Goal: Find specific page/section

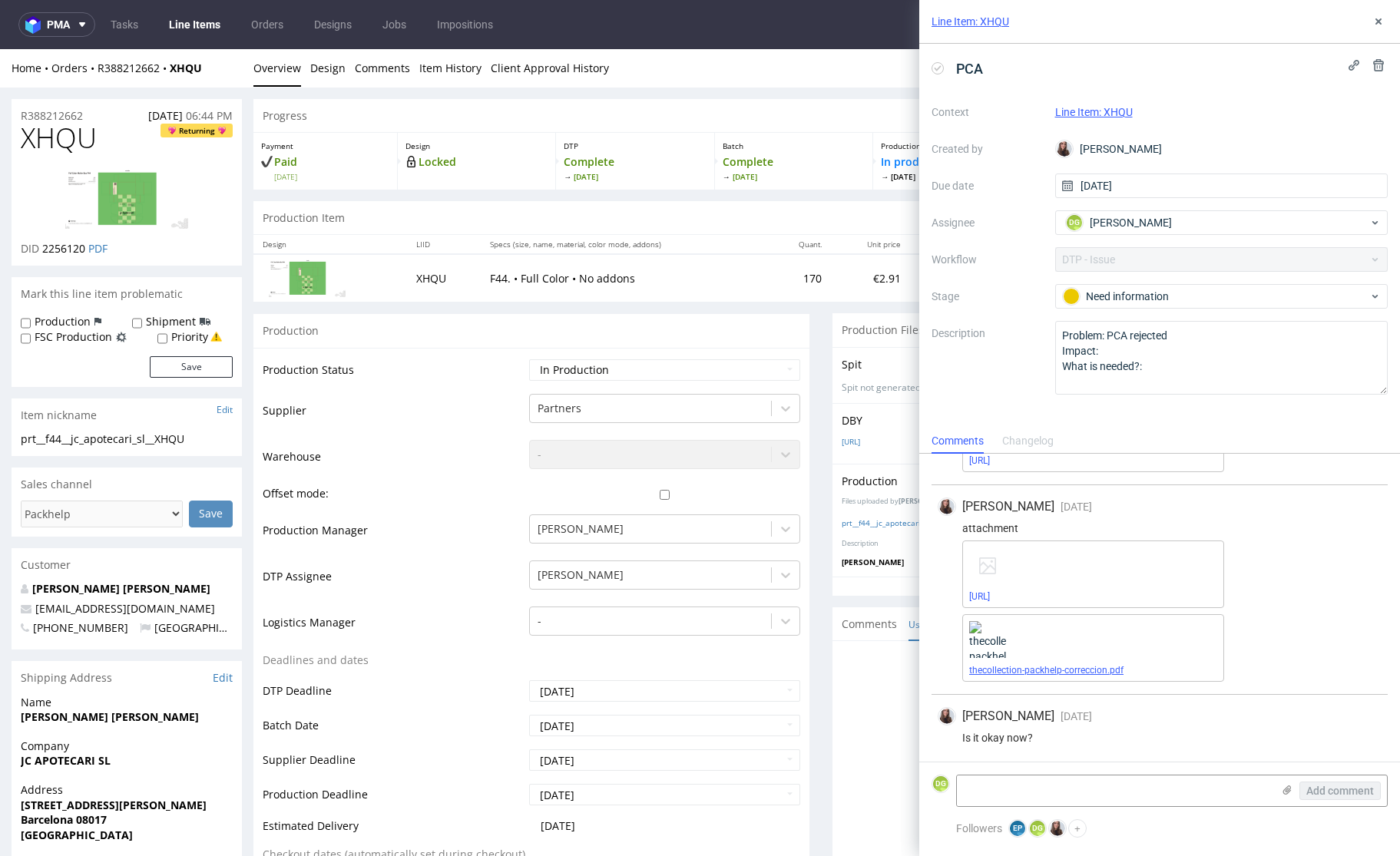
click at [1051, 666] on link "thecollection-packhelp-correccion.pdf" at bounding box center [1047, 670] width 154 height 11
click at [195, 30] on link "Line Items" at bounding box center [195, 24] width 70 height 25
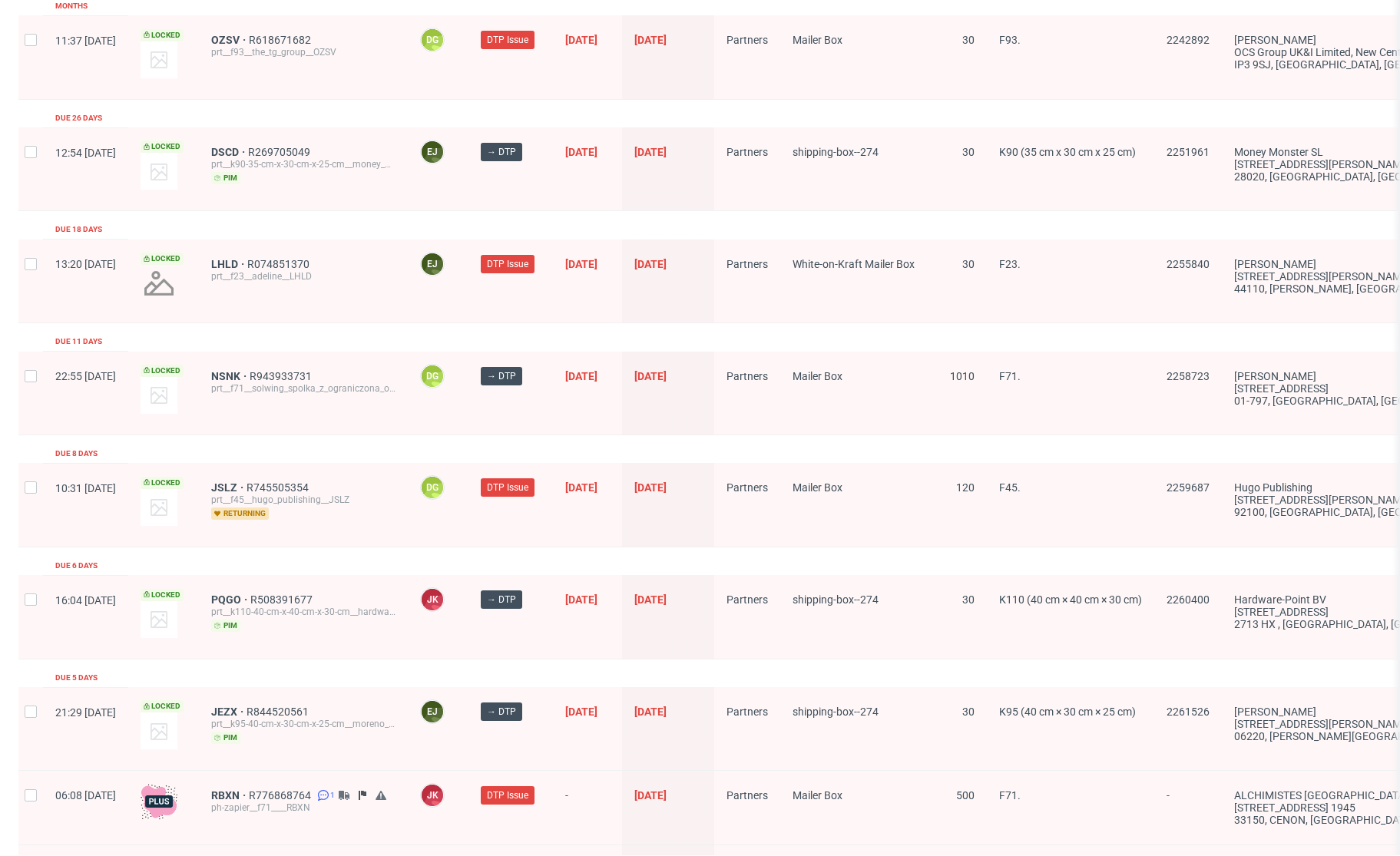
scroll to position [2290, 0]
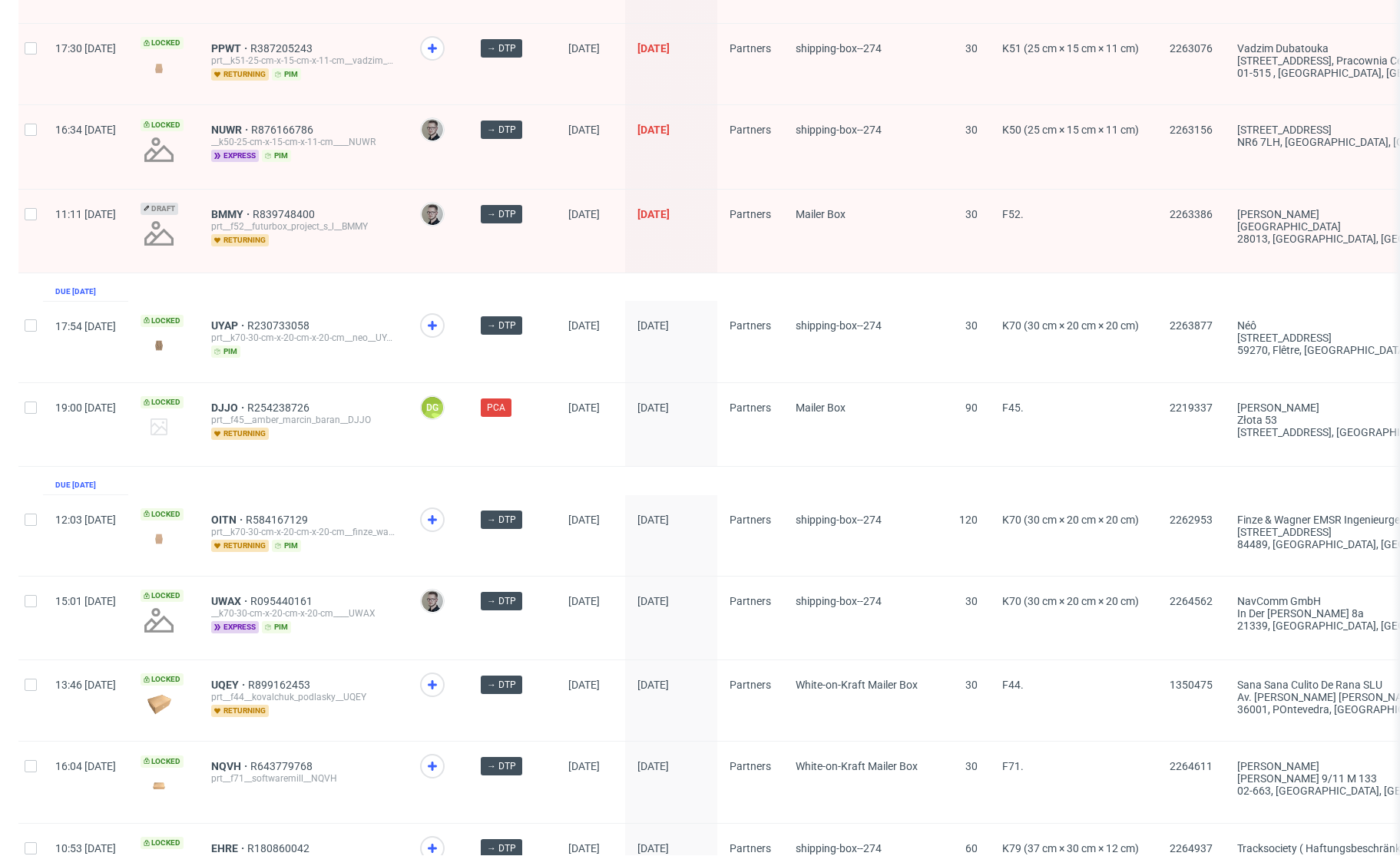
scroll to position [829, 0]
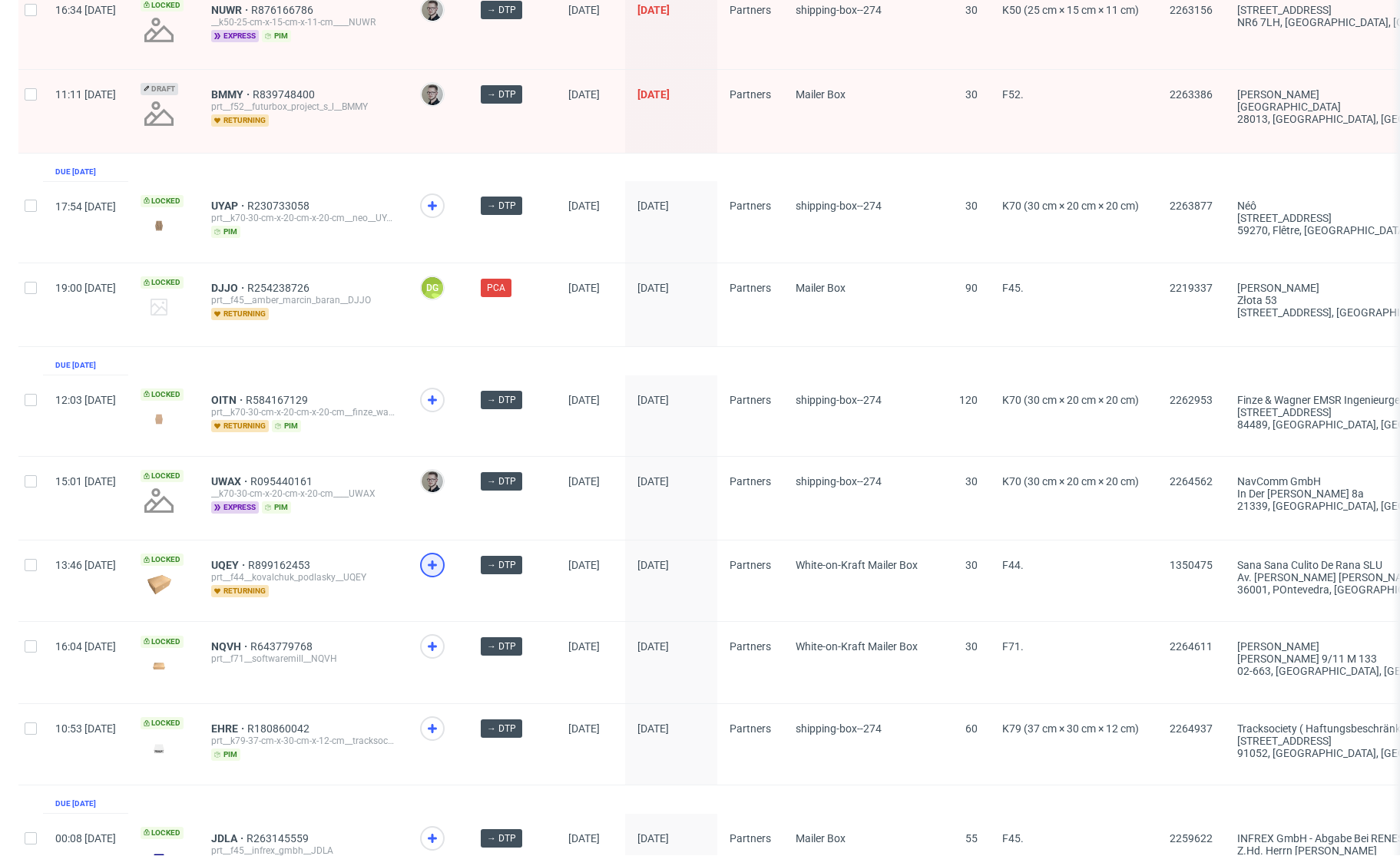
click at [445, 564] on div at bounding box center [432, 565] width 25 height 25
click at [445, 634] on div at bounding box center [432, 646] width 25 height 25
click at [443, 642] on figcaption "DG" at bounding box center [432, 646] width 21 height 21
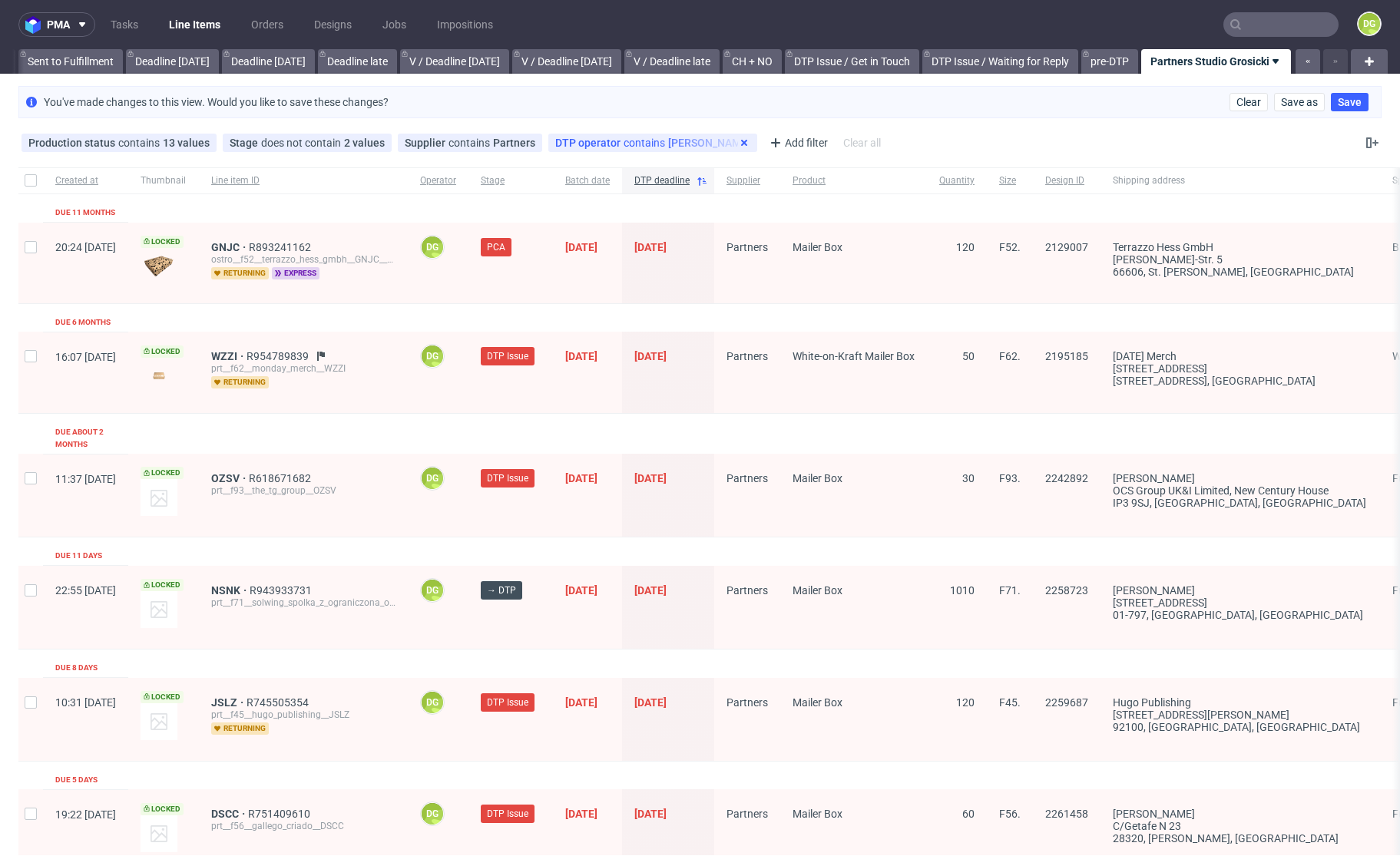
click at [738, 147] on icon at bounding box center [744, 142] width 12 height 12
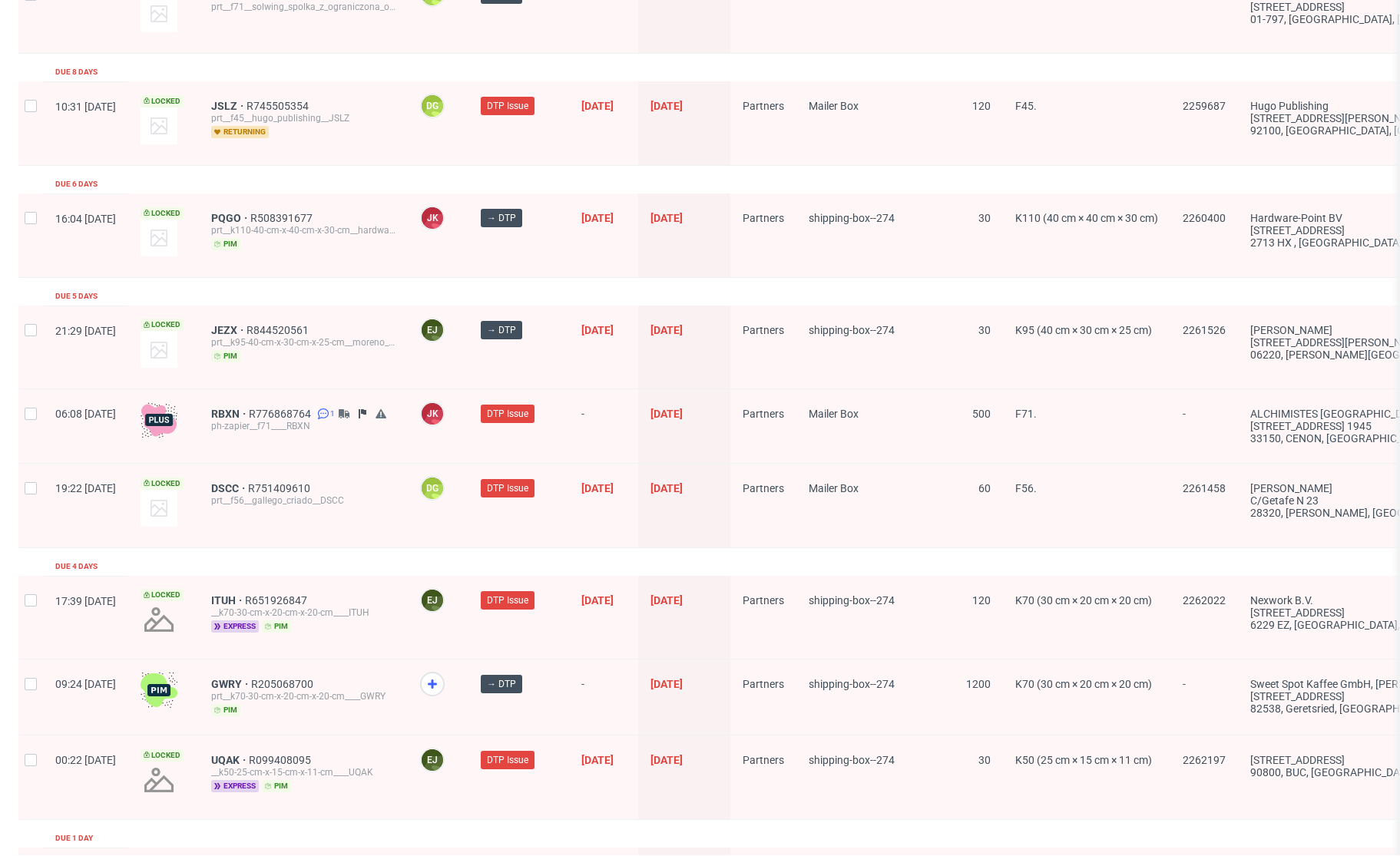
scroll to position [2290, 0]
